Goal: Task Accomplishment & Management: Manage account settings

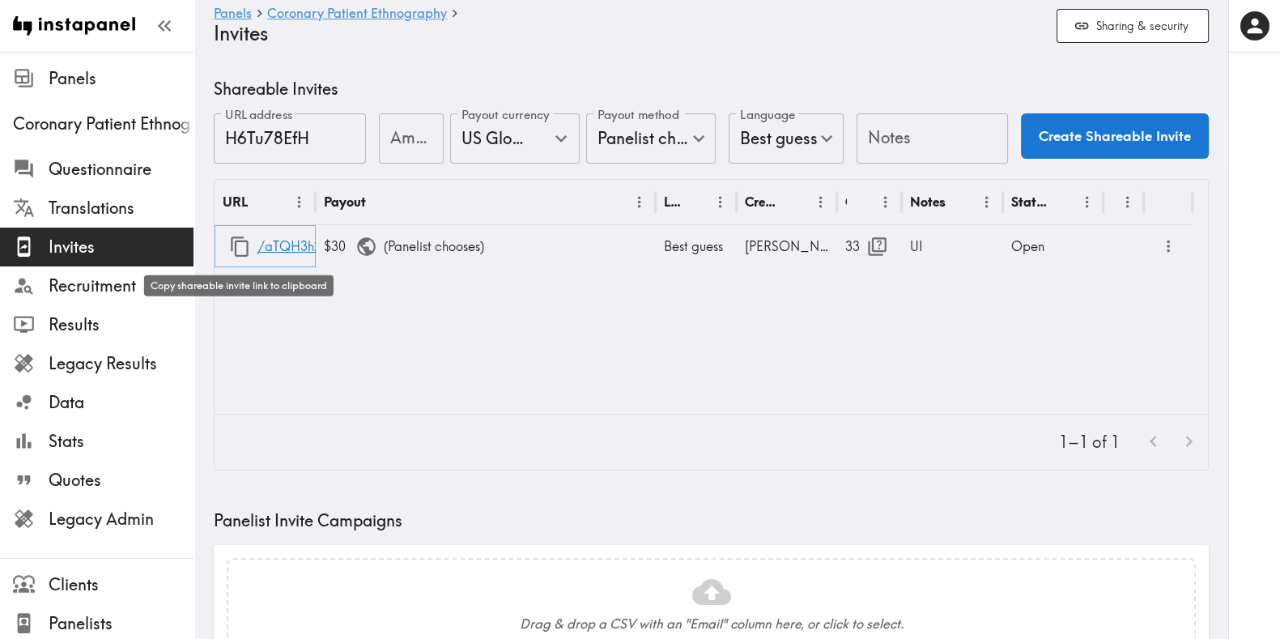
click at [242, 245] on icon "button" at bounding box center [240, 247] width 22 height 22
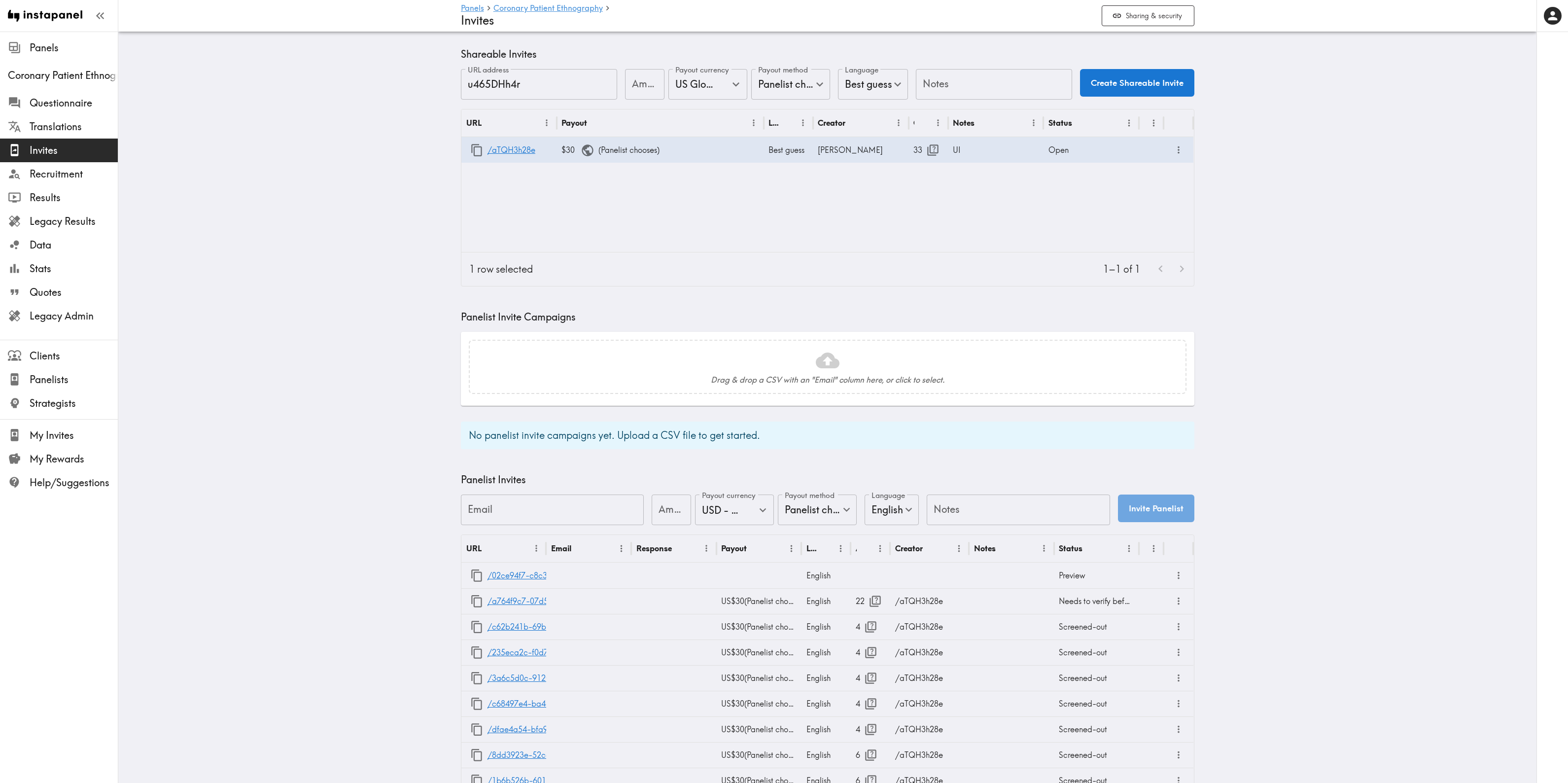
scroll to position [710, 0]
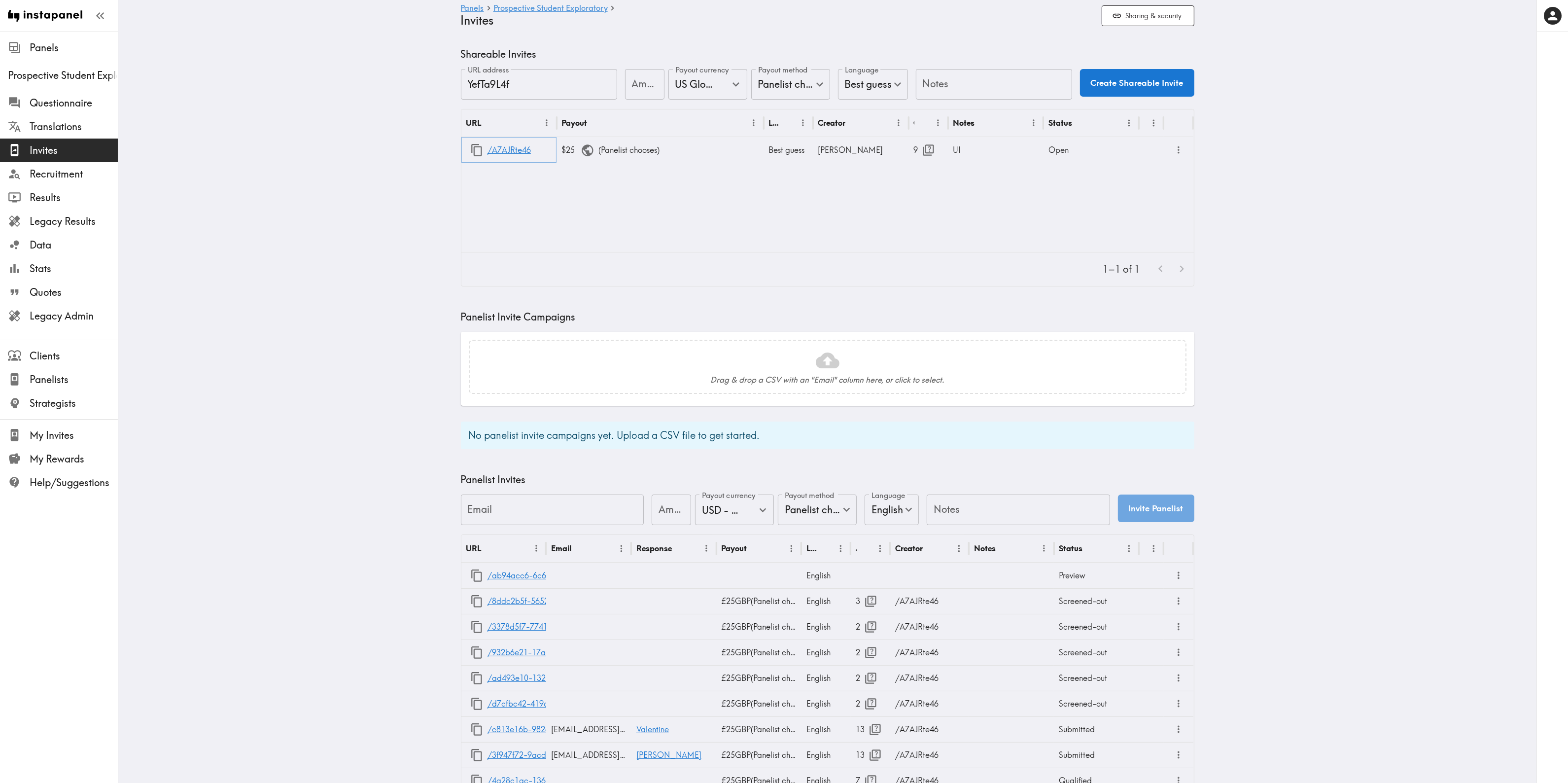
click at [475, 147] on icon "button" at bounding box center [477, 150] width 11 height 12
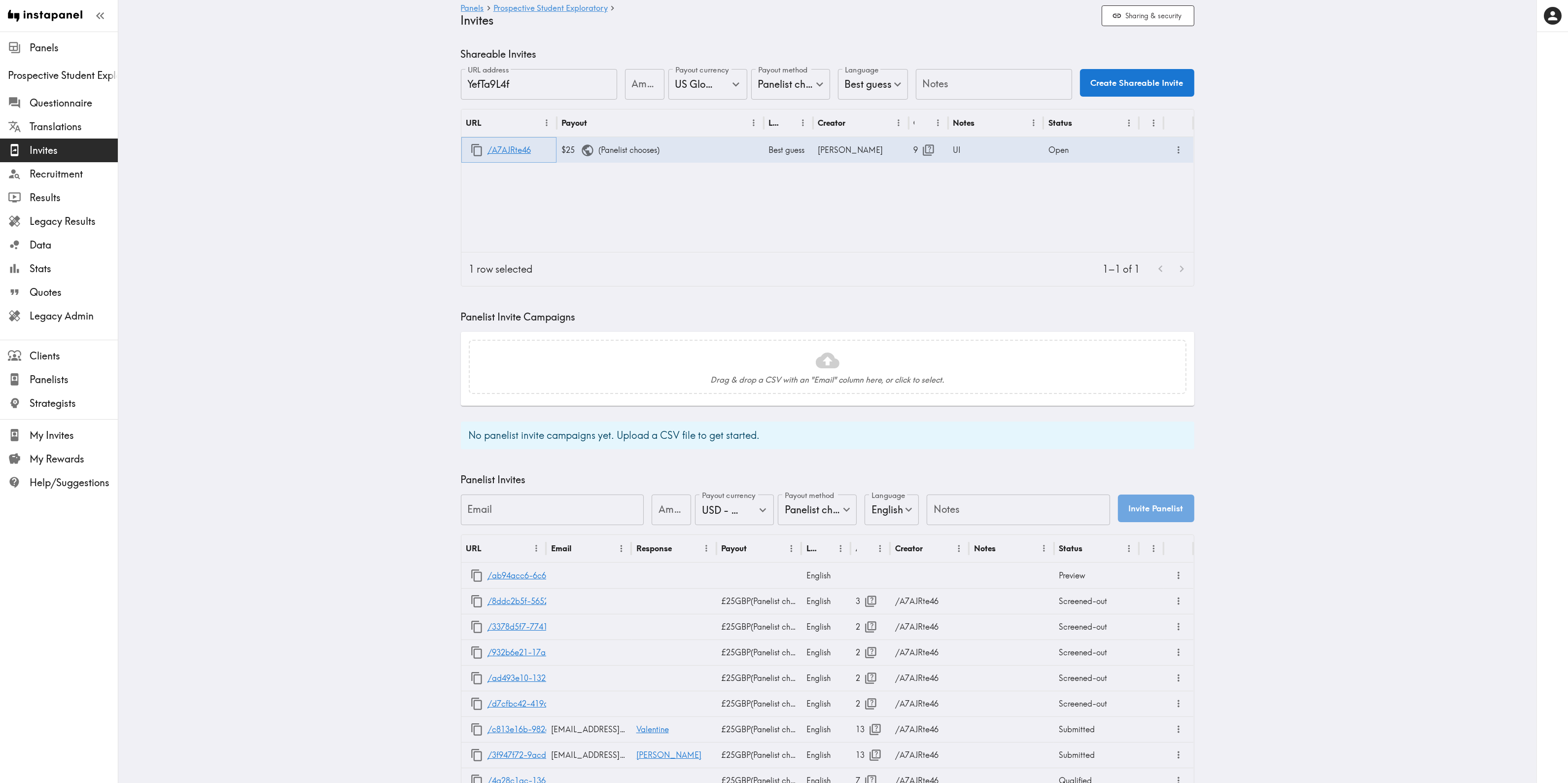
click at [471, 149] on icon "button" at bounding box center [477, 150] width 11 height 12
click at [516, 577] on link "/ab94acc6-6c6c-472c-bc71-9571f7f85702" at bounding box center [567, 575] width 160 height 25
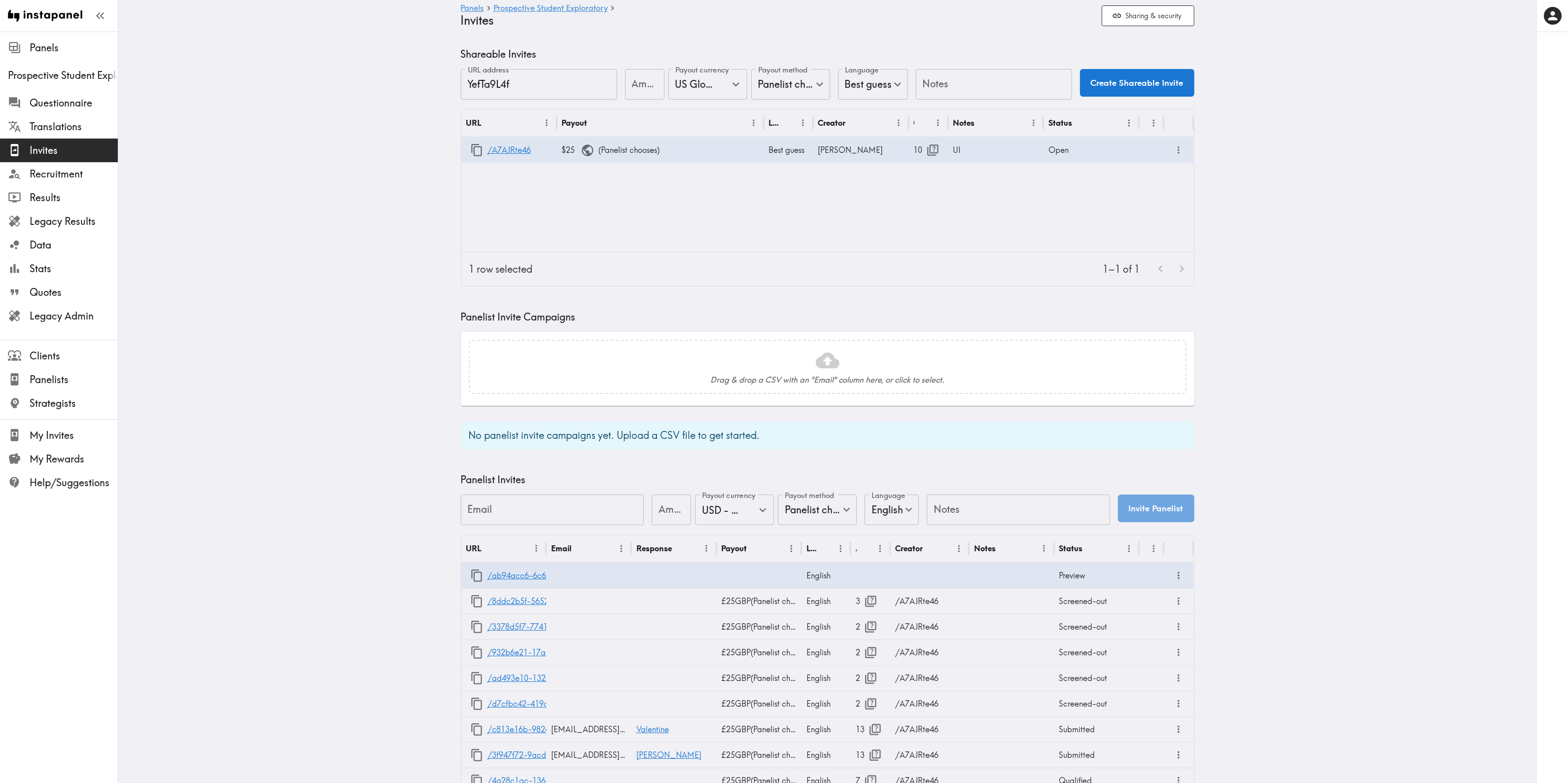
click at [343, 203] on main "Panels Prospective Student Exploratory Invites Sharing & security Shareable Inv…" at bounding box center [827, 463] width 1418 height 863
click at [390, 131] on main "Panels Prospective Student Exploratory Invites Sharing & security Shareable Inv…" at bounding box center [827, 463] width 1418 height 863
click at [361, 155] on main "Panels Prospective Student Exploratory Invites Sharing & security Shareable Inv…" at bounding box center [827, 463] width 1418 height 863
click at [297, 289] on main "Panels Prospective Student Exploratory Invites Sharing & security Shareable Inv…" at bounding box center [827, 489] width 1418 height 915
click at [1435, 256] on main "Panels Prospective Student Exploratory Invites Sharing & security Shareable Inv…" at bounding box center [827, 489] width 1418 height 915
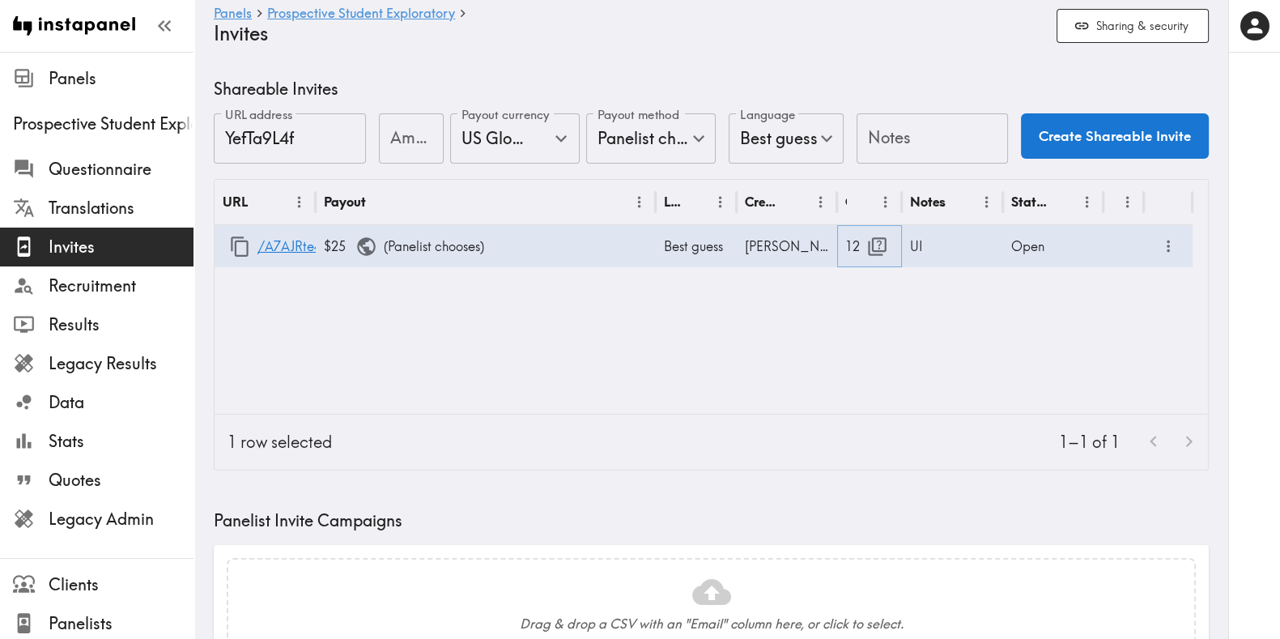
click at [878, 252] on icon "button" at bounding box center [877, 247] width 22 height 22
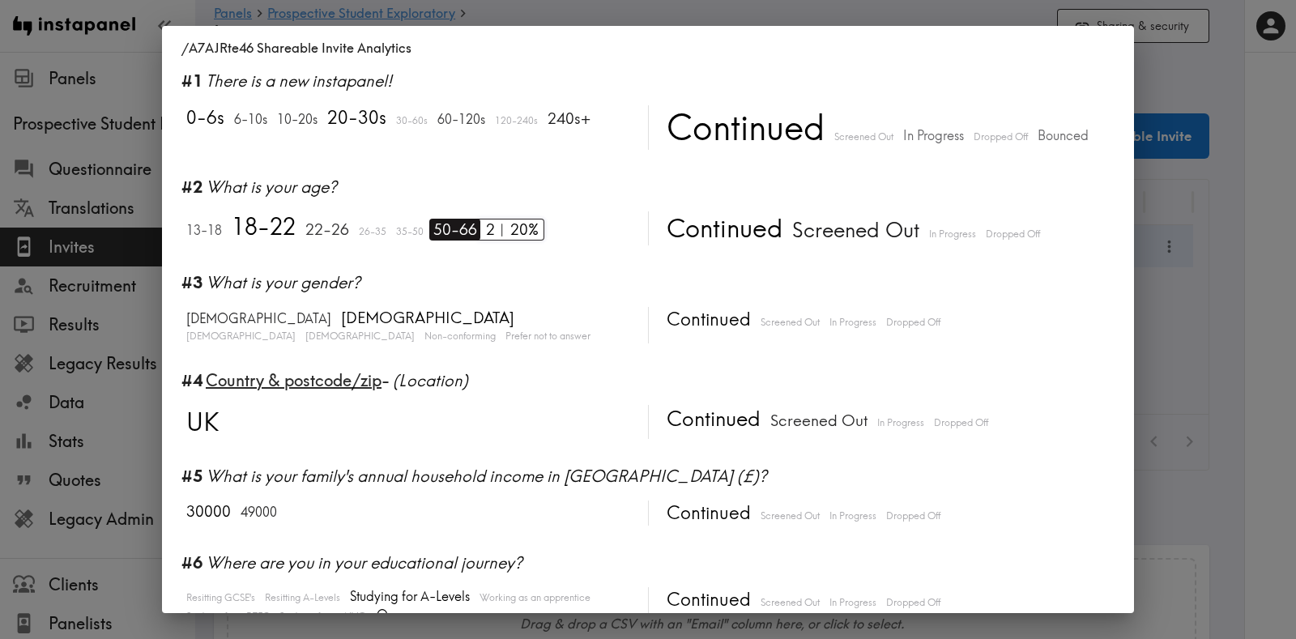
click at [453, 229] on span "50-66" at bounding box center [453, 230] width 48 height 22
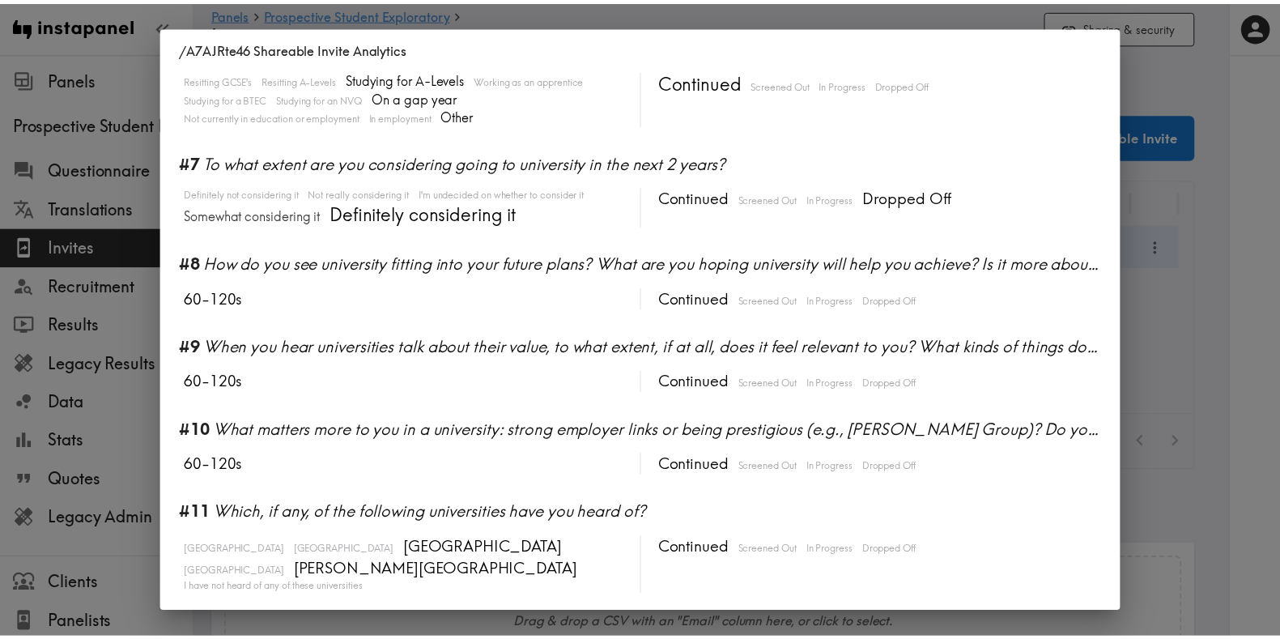
scroll to position [515, 0]
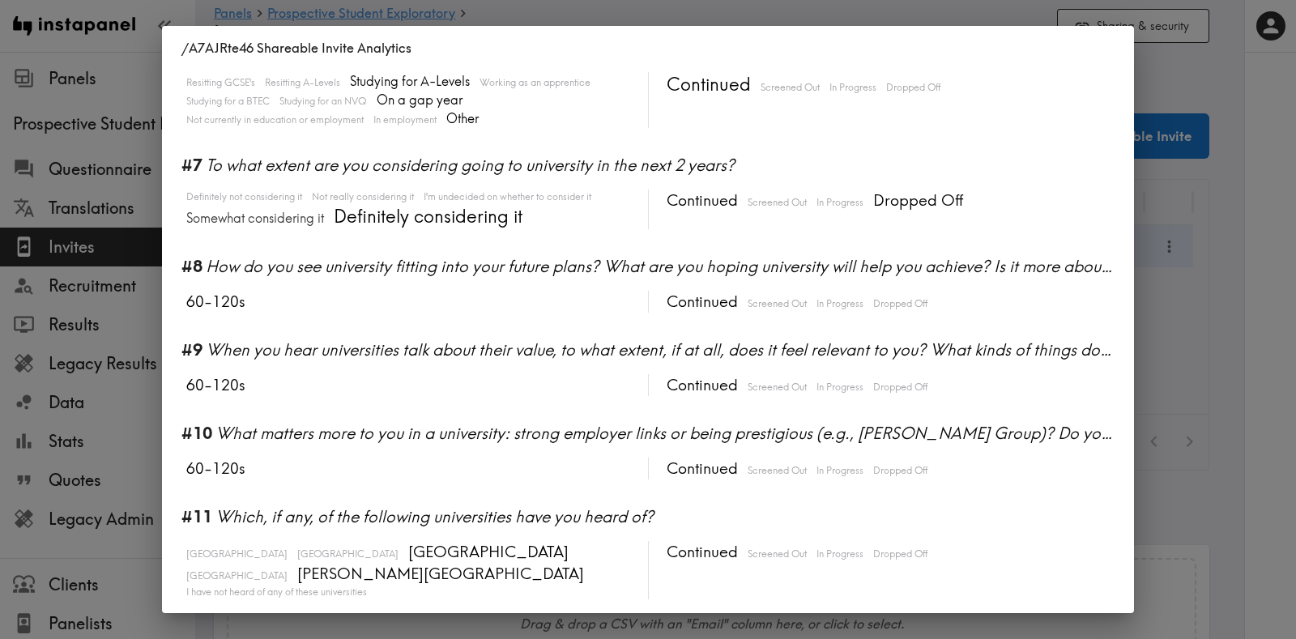
click at [1209, 359] on div "/A7AJRte46 Shareable Invite Analytics #1 There is a new instapanel! 0-6s 6-10s …" at bounding box center [648, 319] width 1296 height 639
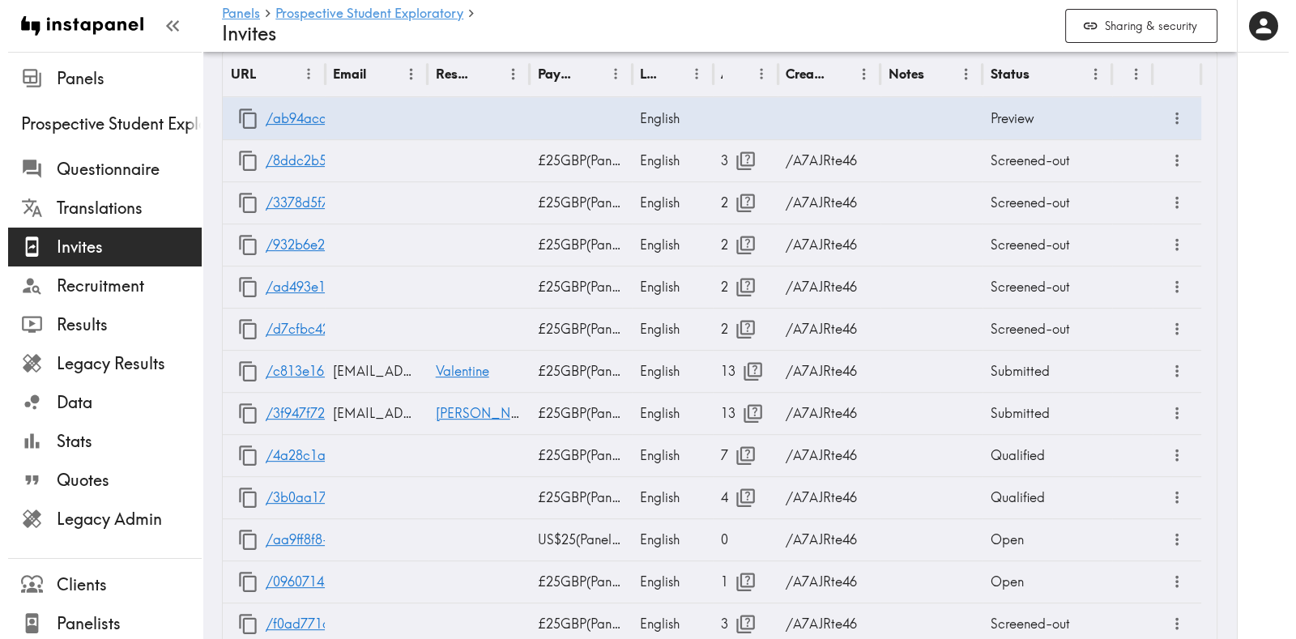
scroll to position [828, 0]
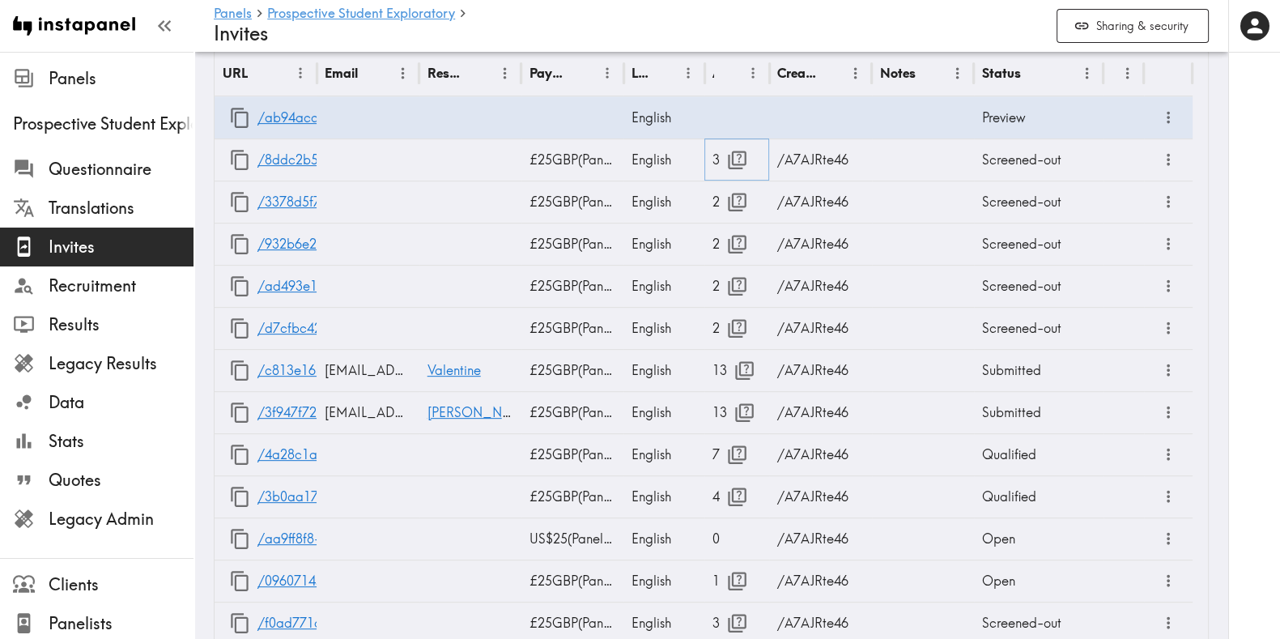
click at [742, 156] on icon "button" at bounding box center [737, 160] width 22 height 22
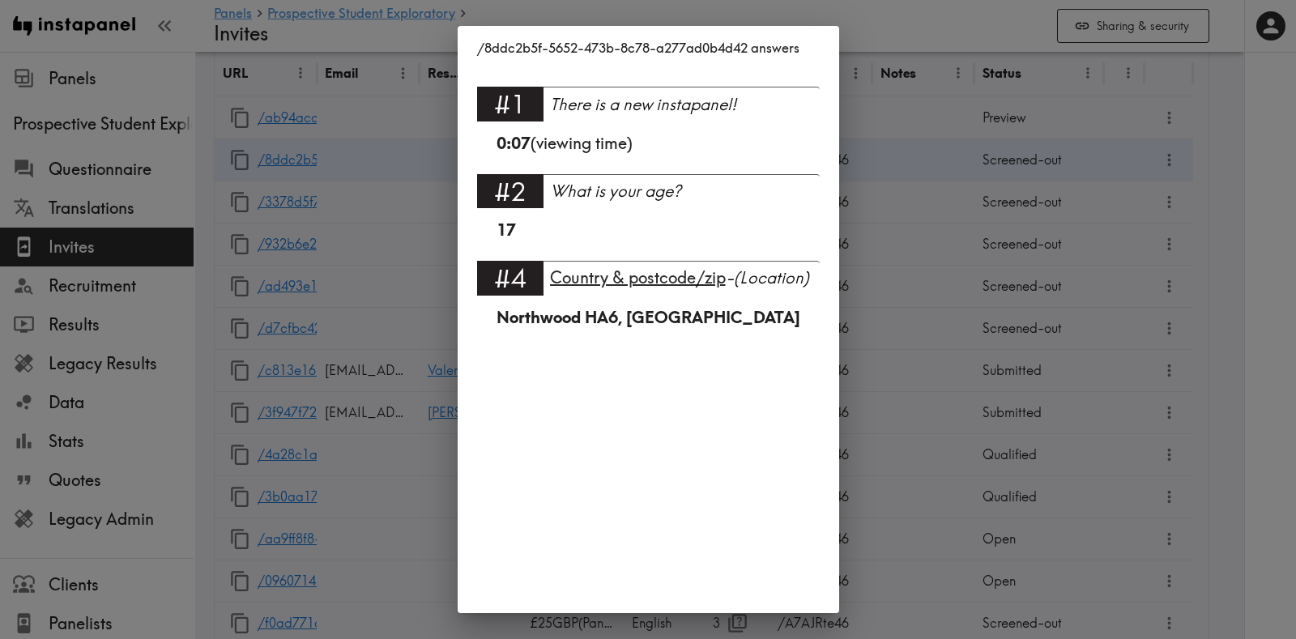
scroll to position [48, 0]
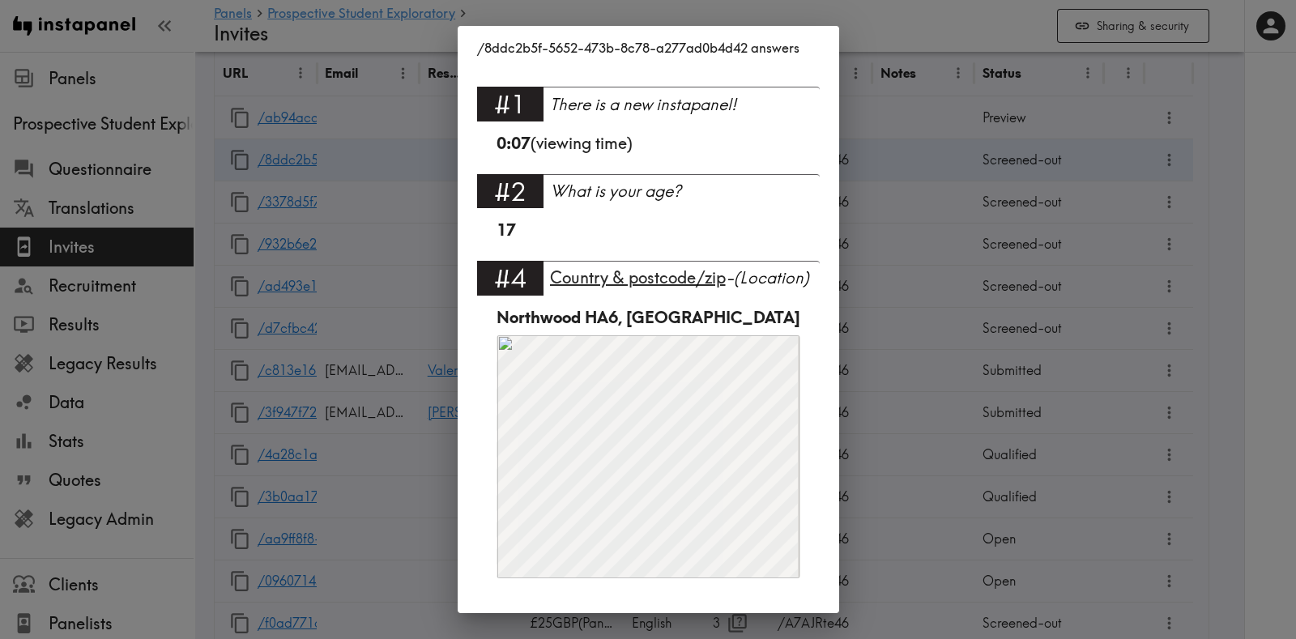
click at [936, 236] on div "/8ddc2b5f-5652-473b-8c78-a277ad0b4d42 answers Language English #1 There is a ne…" at bounding box center [648, 319] width 1296 height 639
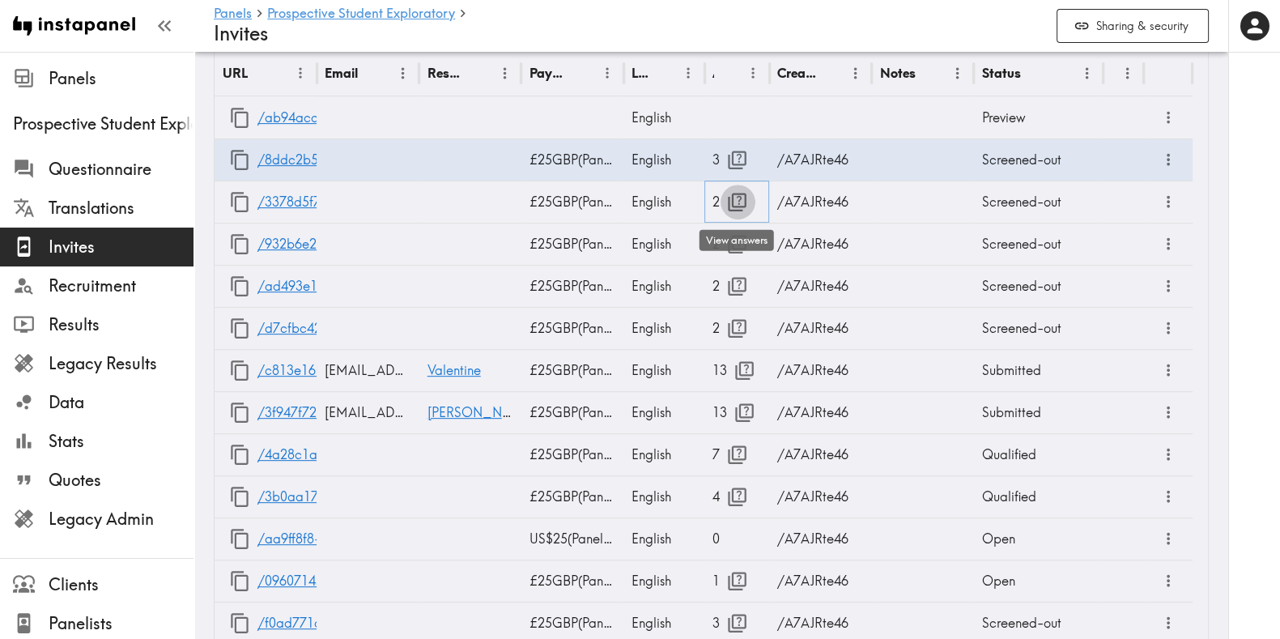
click at [738, 197] on icon "button" at bounding box center [737, 202] width 22 height 22
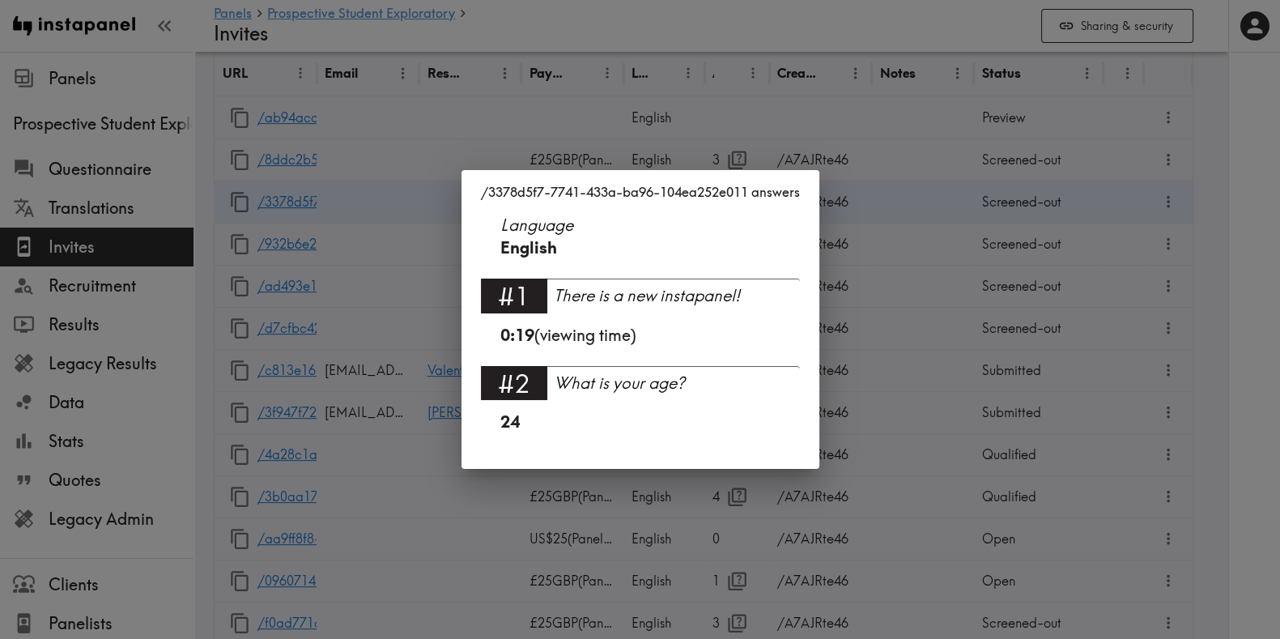
scroll to position [0, 0]
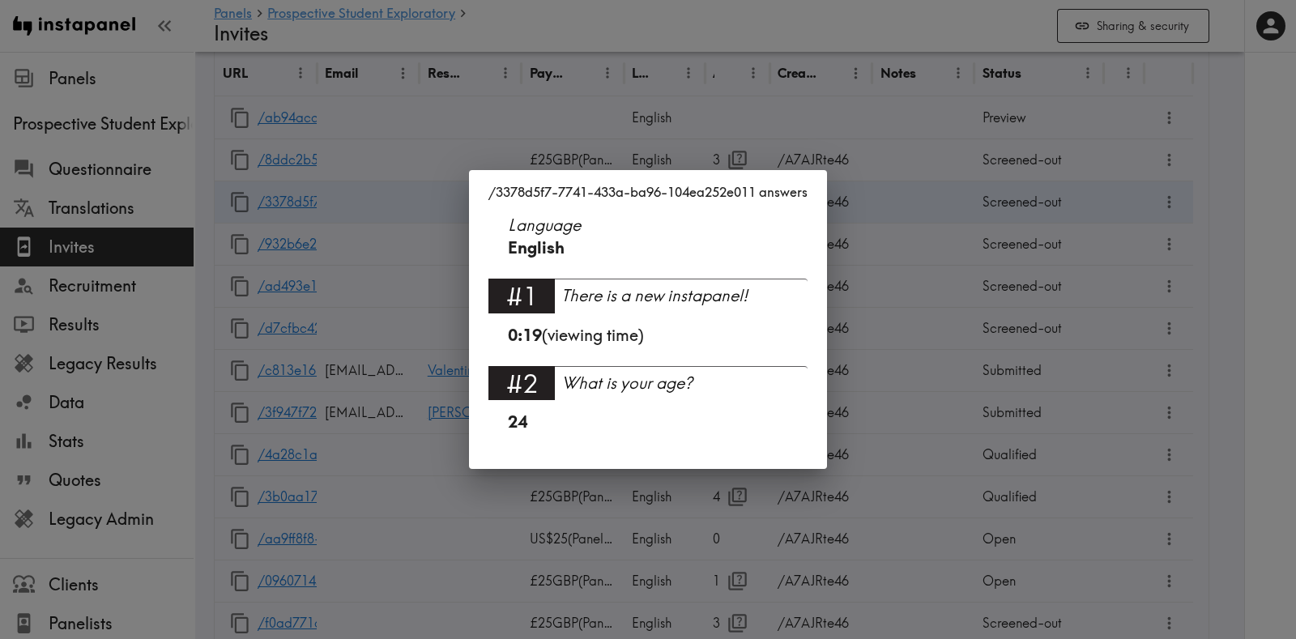
click at [925, 275] on div "/3378d5f7-7741-433a-ba96-104ea252e011 answers Language English #1 There is a ne…" at bounding box center [648, 319] width 1296 height 639
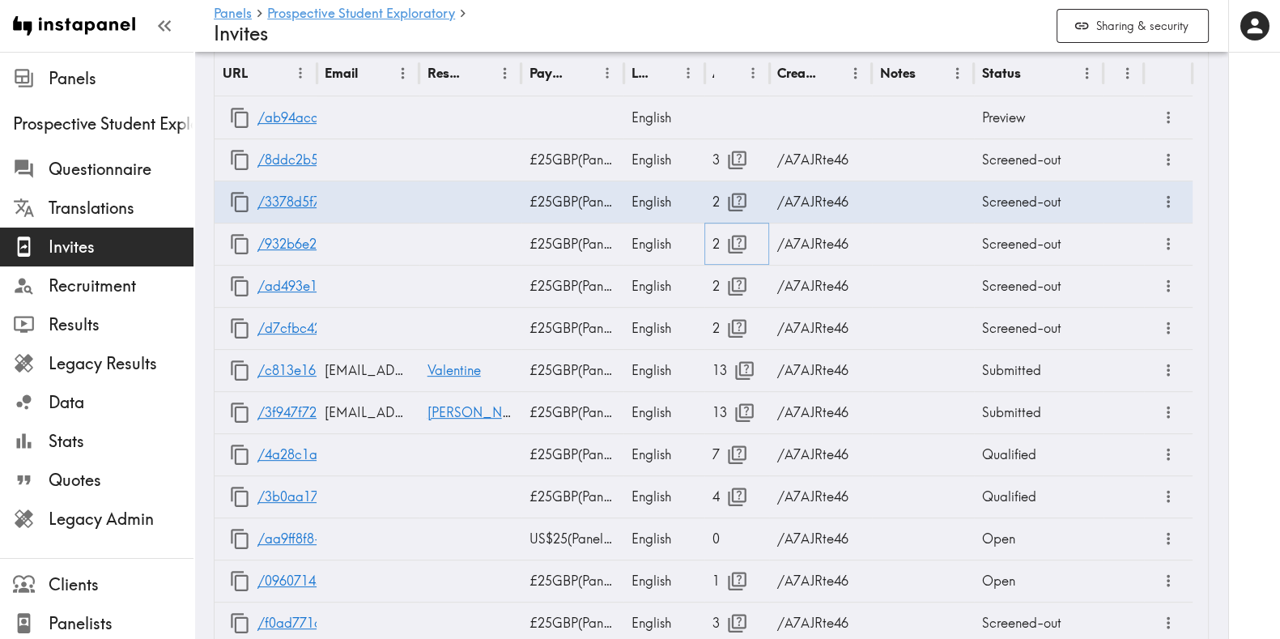
click at [720, 239] on button "button" at bounding box center [737, 244] width 35 height 35
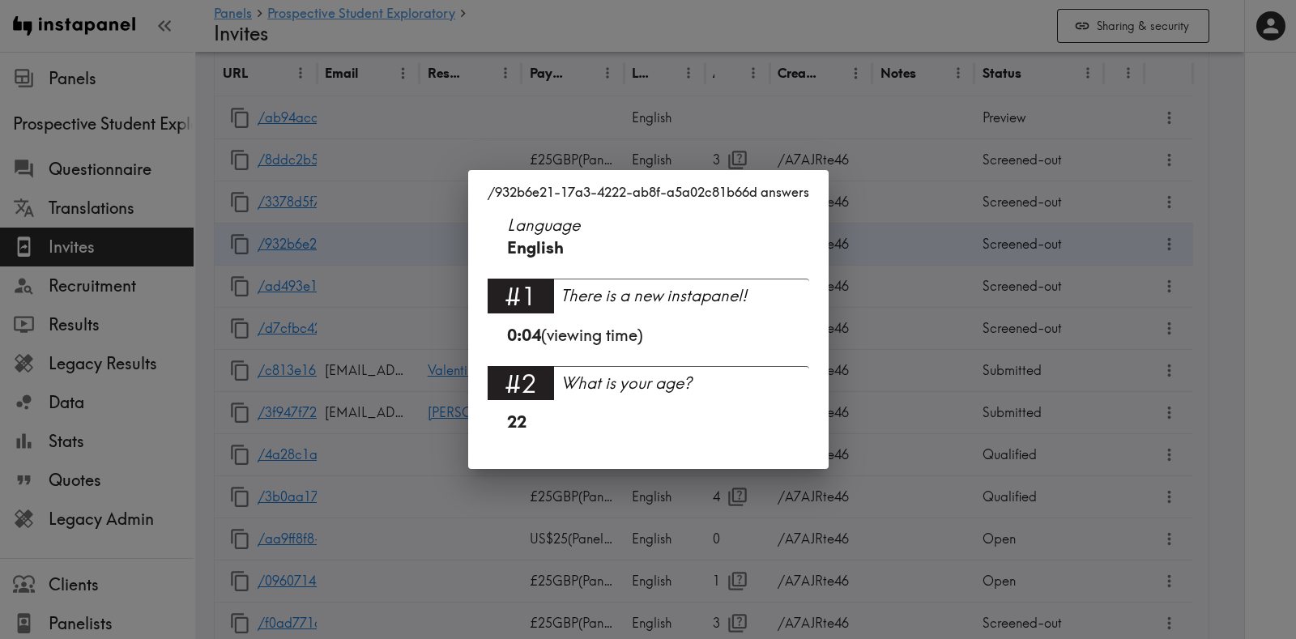
drag, startPoint x: 941, startPoint y: 285, endPoint x: 818, endPoint y: 271, distance: 123.9
click at [943, 287] on div "/932b6e21-17a3-4222-ab8f-a5a02c81b66d answers Language English #1 There is a ne…" at bounding box center [648, 319] width 1296 height 639
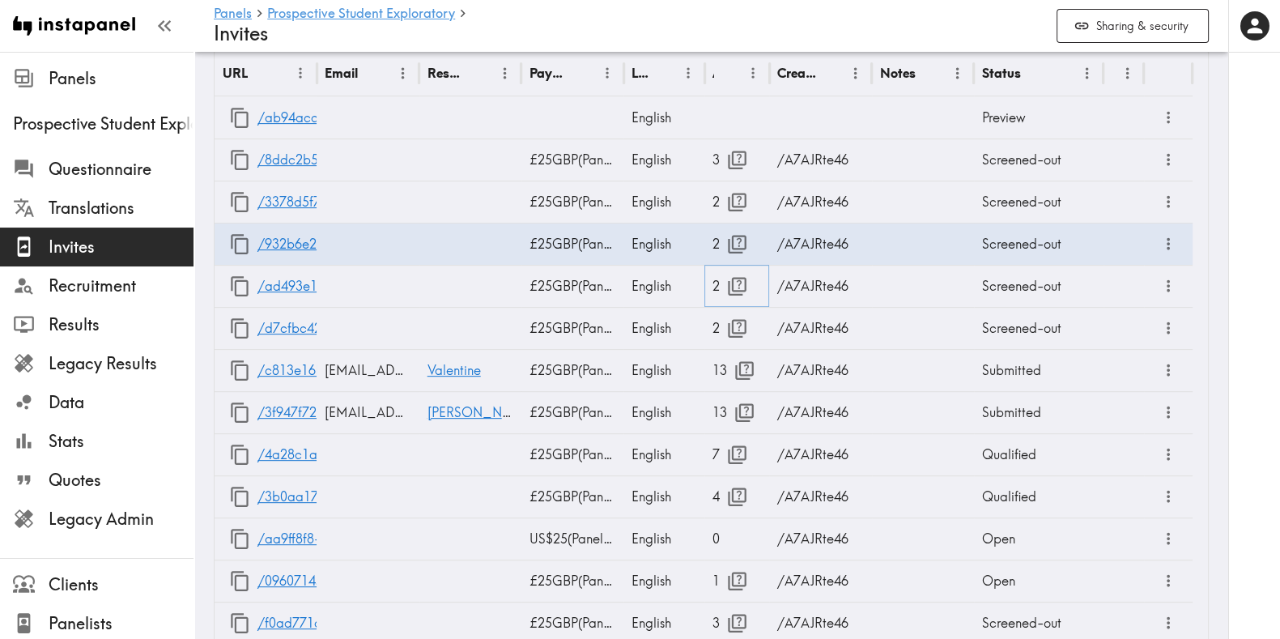
click at [728, 281] on icon "button" at bounding box center [737, 286] width 22 height 22
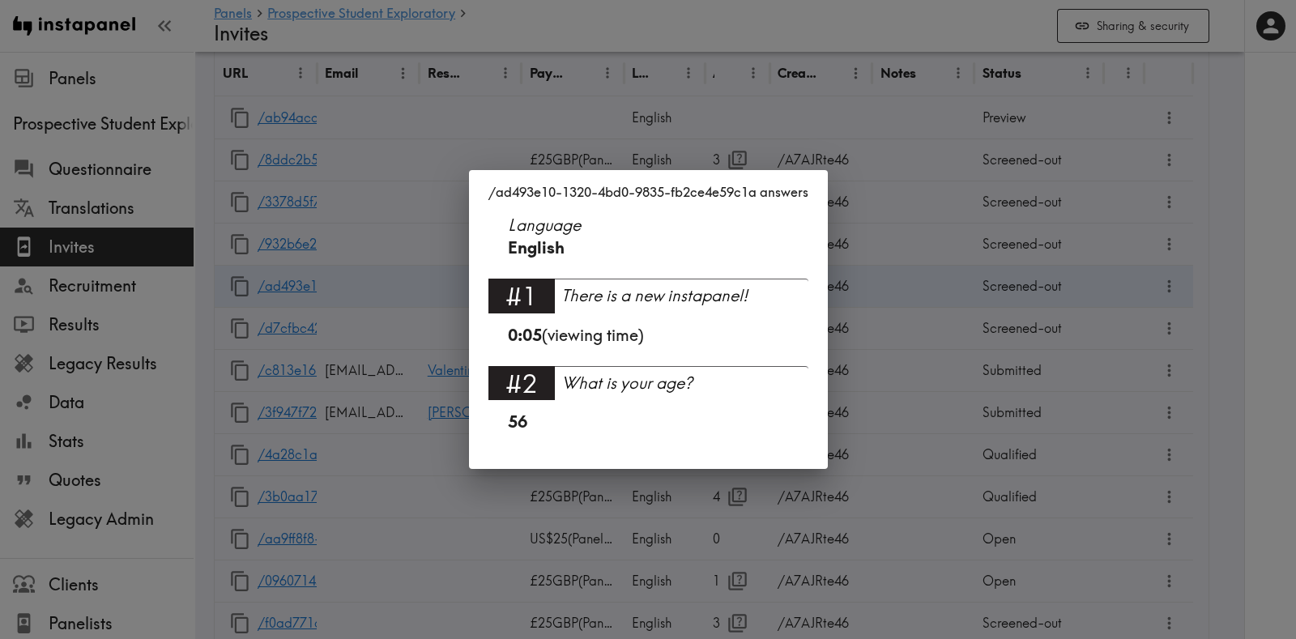
click at [1016, 305] on div "/ad493e10-1320-4bd0-9835-fb2ce4e59c1a answers Language English #1 There is a ne…" at bounding box center [648, 319] width 1296 height 639
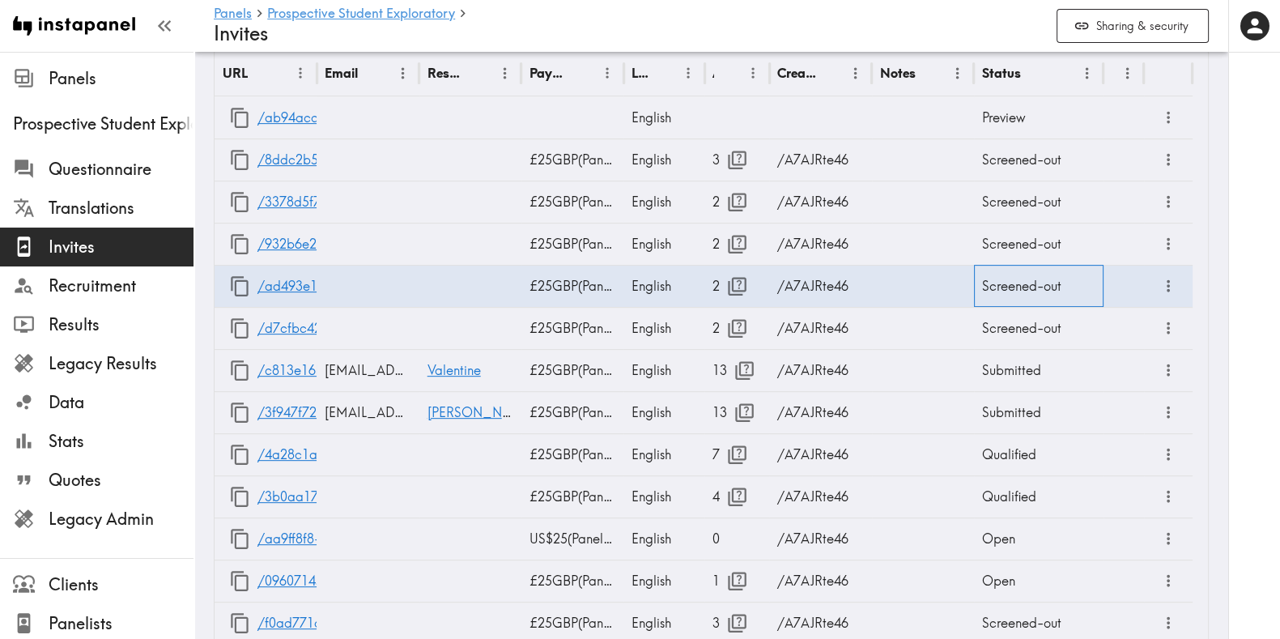
click at [1019, 296] on div "Screened-out" at bounding box center [1039, 286] width 130 height 42
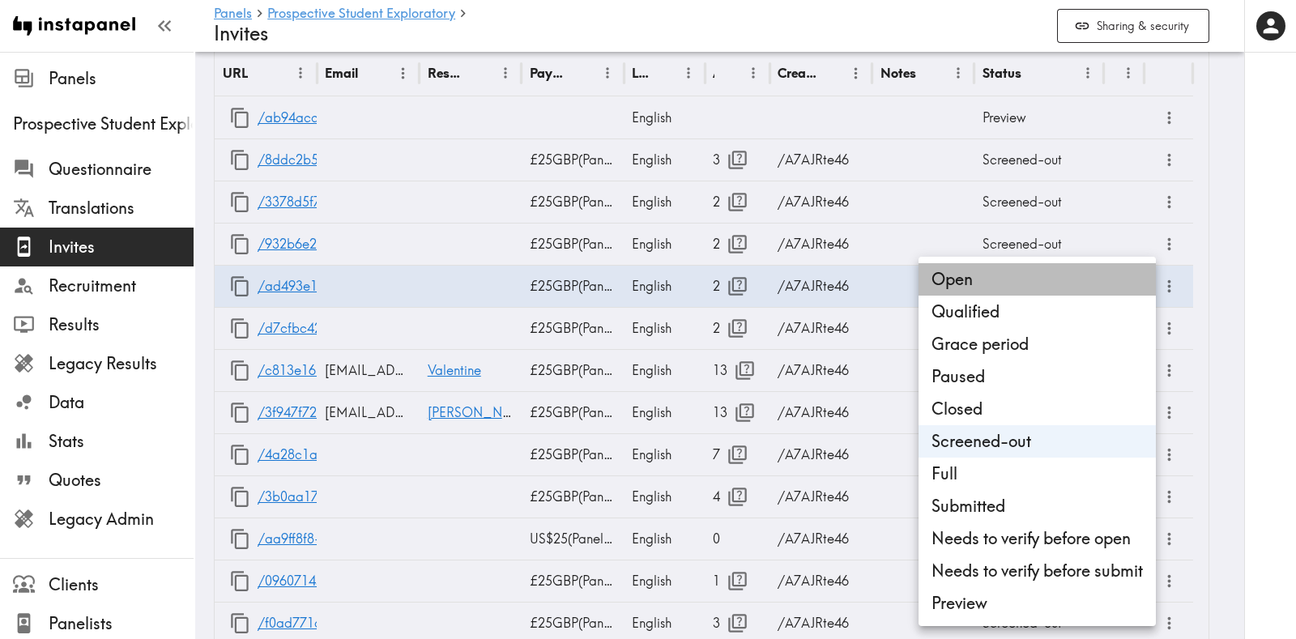
click at [1012, 275] on li "Open" at bounding box center [1036, 279] width 237 height 32
type input "Open"
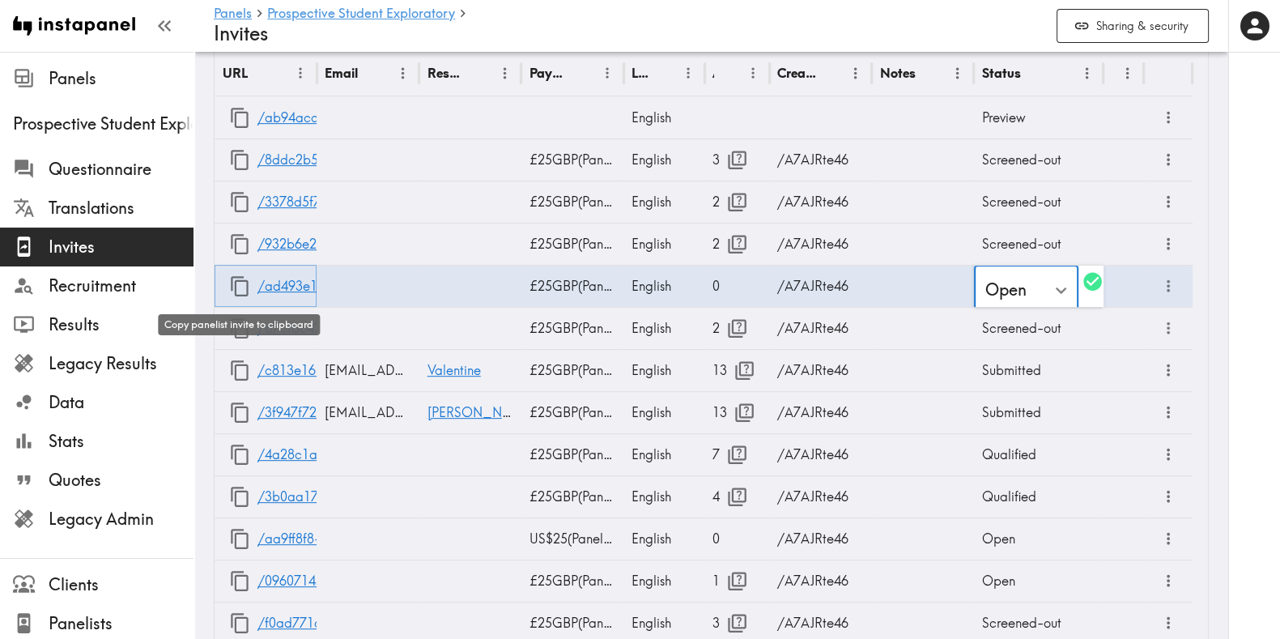
click at [239, 287] on icon "button" at bounding box center [240, 286] width 22 height 22
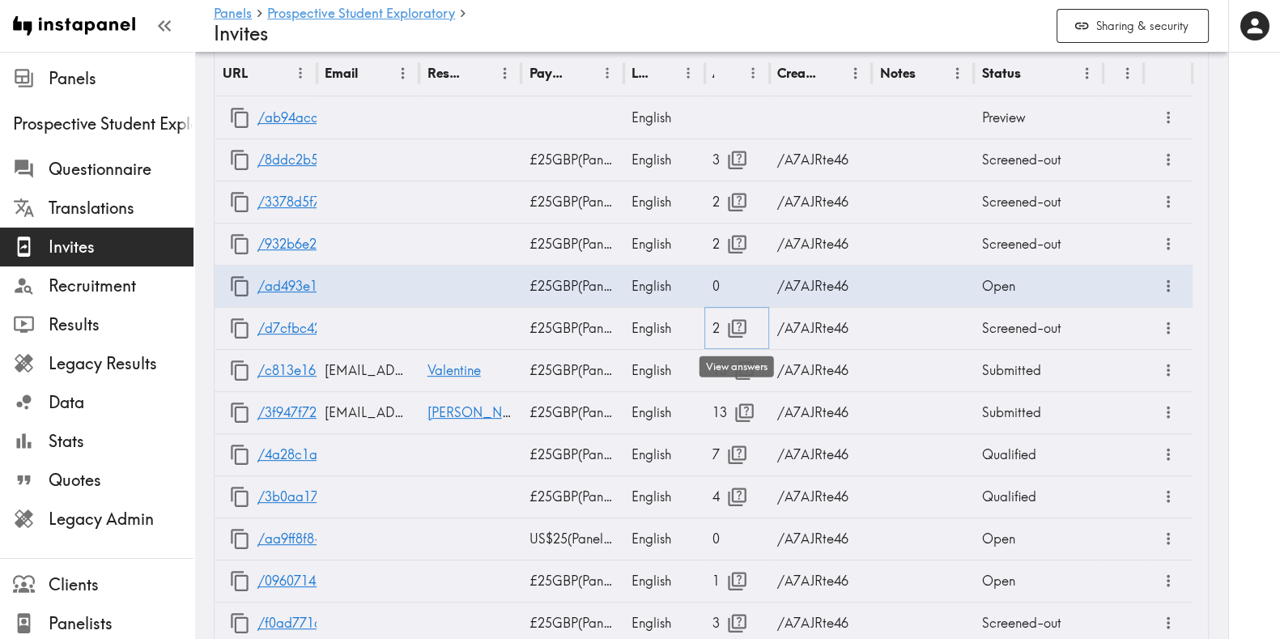
click at [741, 326] on icon "button" at bounding box center [737, 328] width 22 height 22
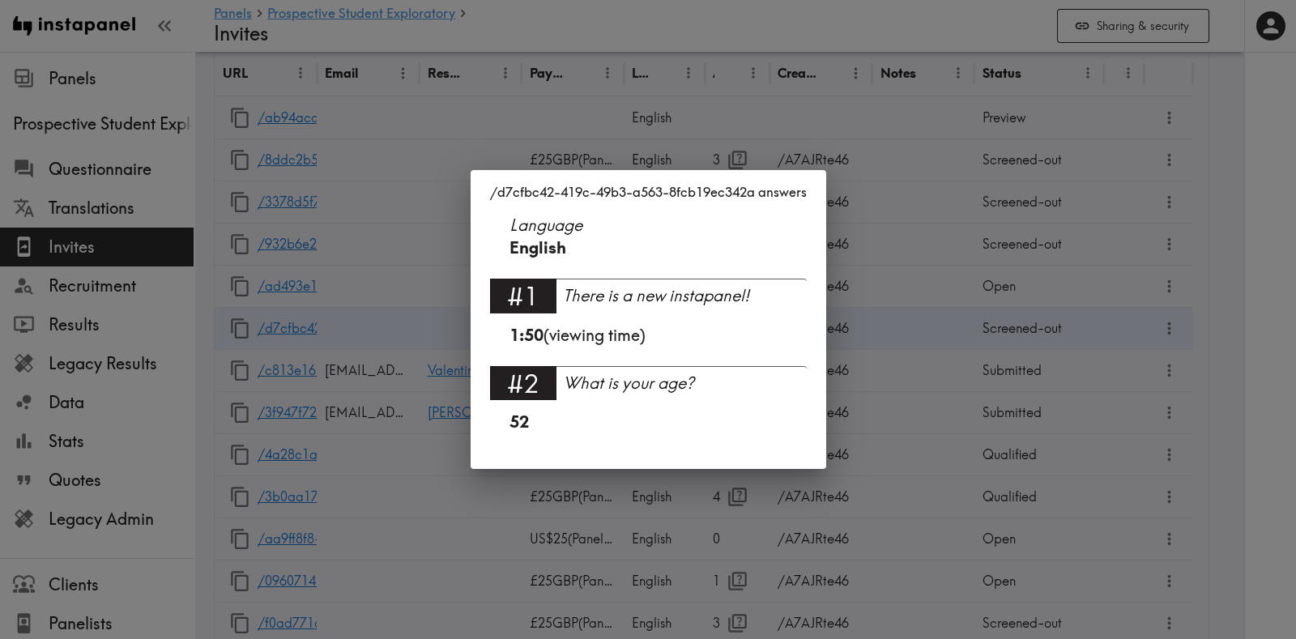
click at [371, 484] on div "/d7cfbc42-419c-49b3-a563-8fcb19ec342a answers Language English #1 There is a ne…" at bounding box center [648, 319] width 1296 height 639
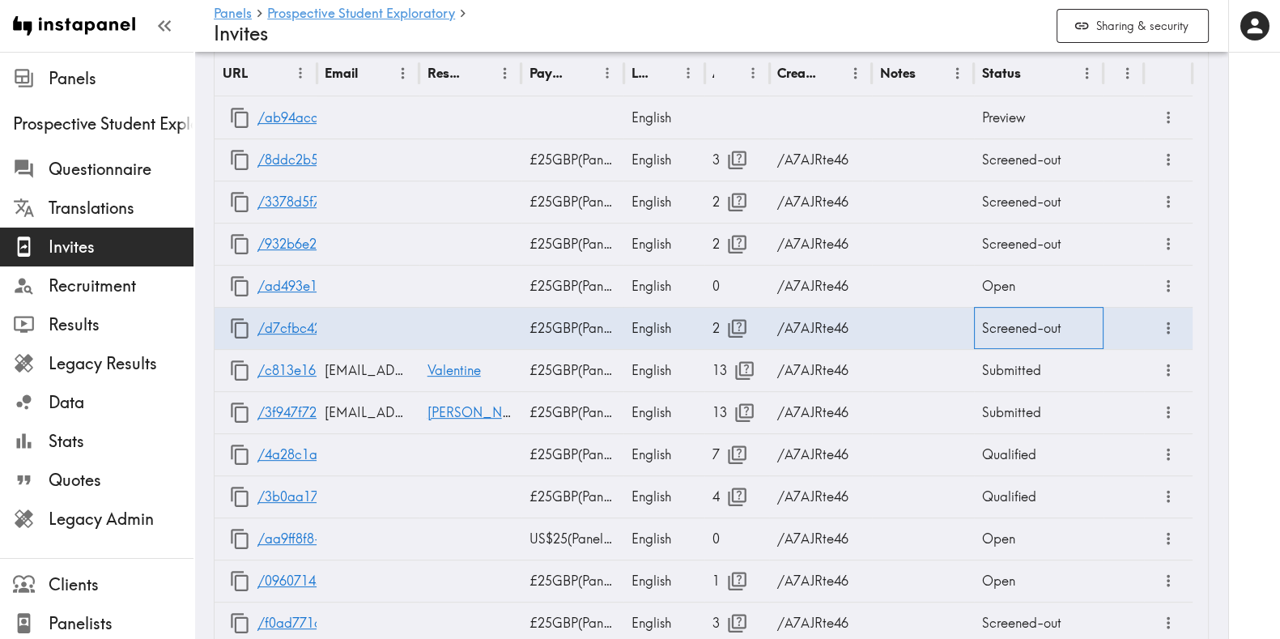
click at [1041, 328] on div "Screened-out" at bounding box center [1039, 328] width 130 height 42
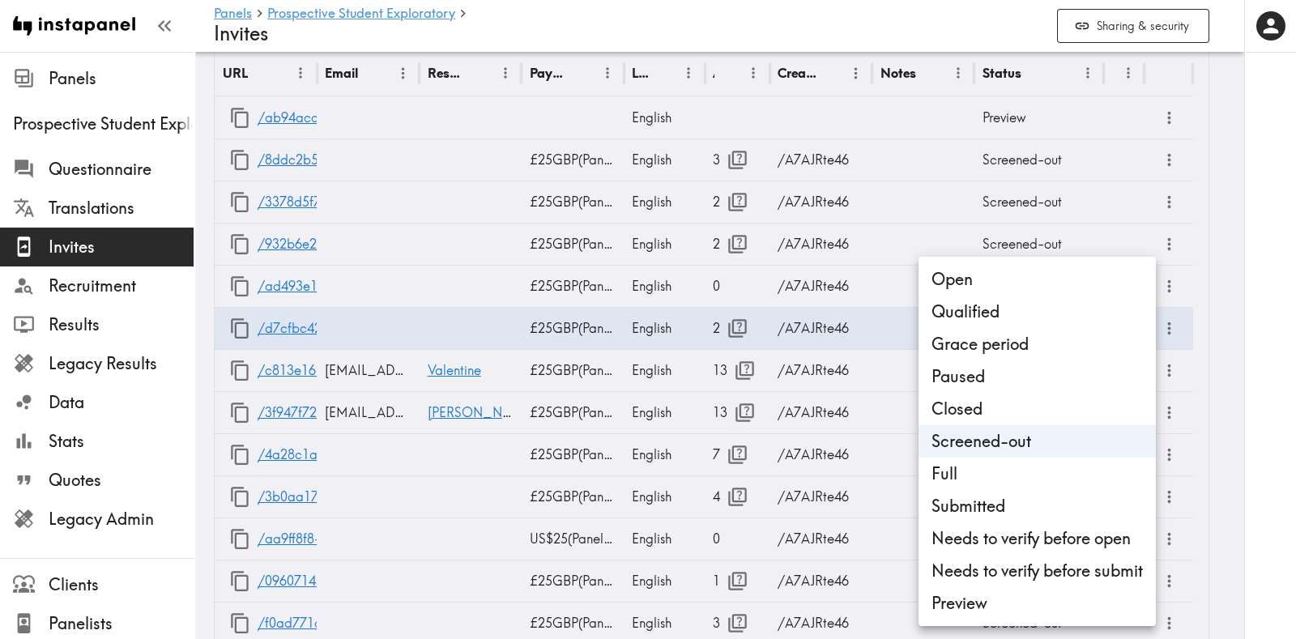
click at [996, 283] on li "Open" at bounding box center [1036, 279] width 237 height 32
type input "Open"
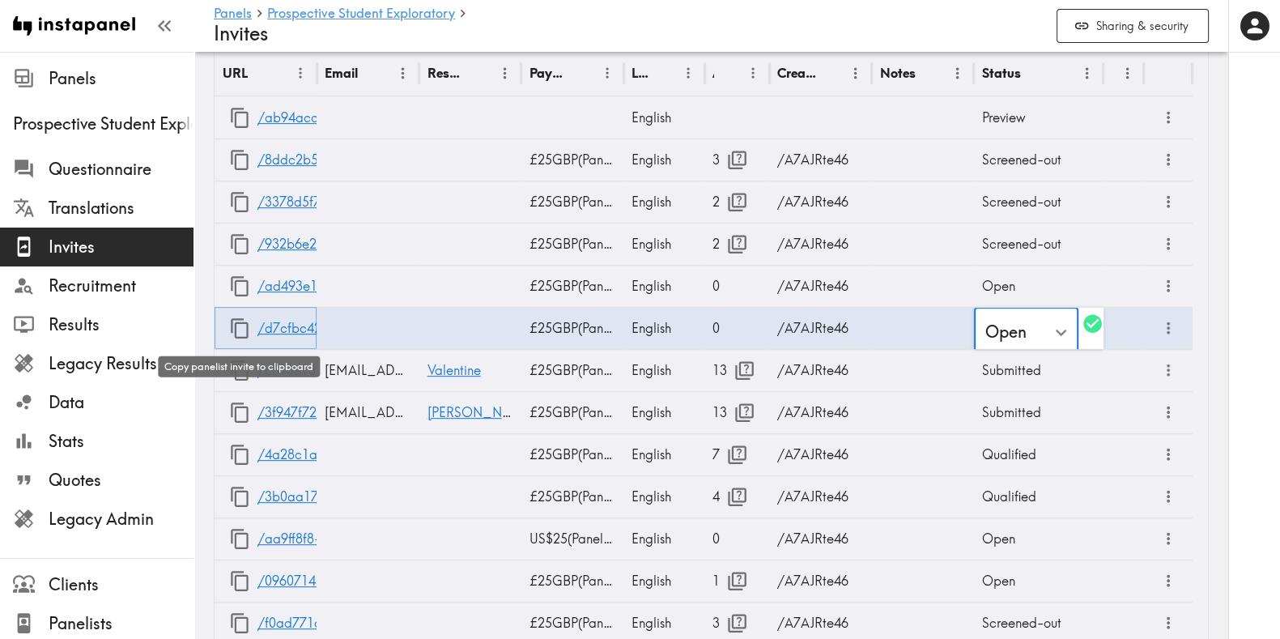
click at [234, 322] on icon "button" at bounding box center [240, 328] width 22 height 22
click at [232, 329] on icon "button" at bounding box center [240, 328] width 22 height 22
